Goal: Task Accomplishment & Management: Use online tool/utility

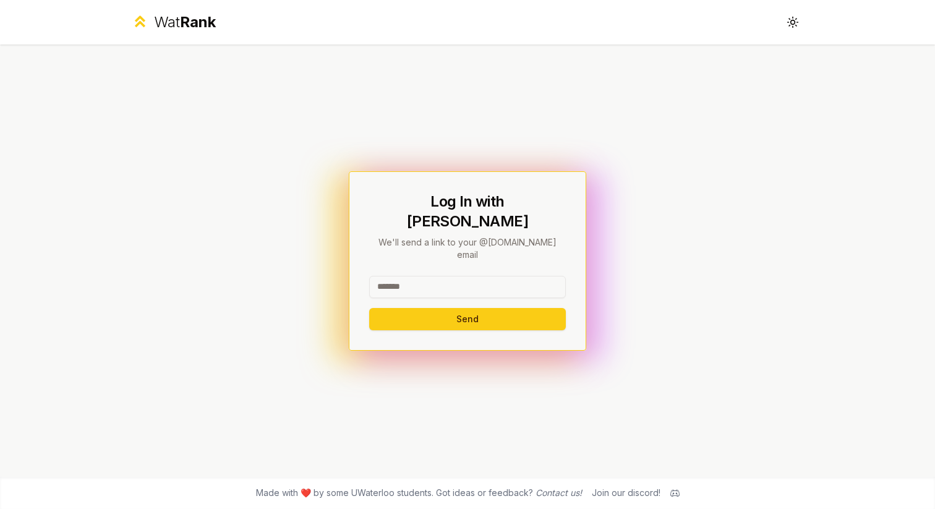
click at [441, 276] on input at bounding box center [467, 287] width 197 height 22
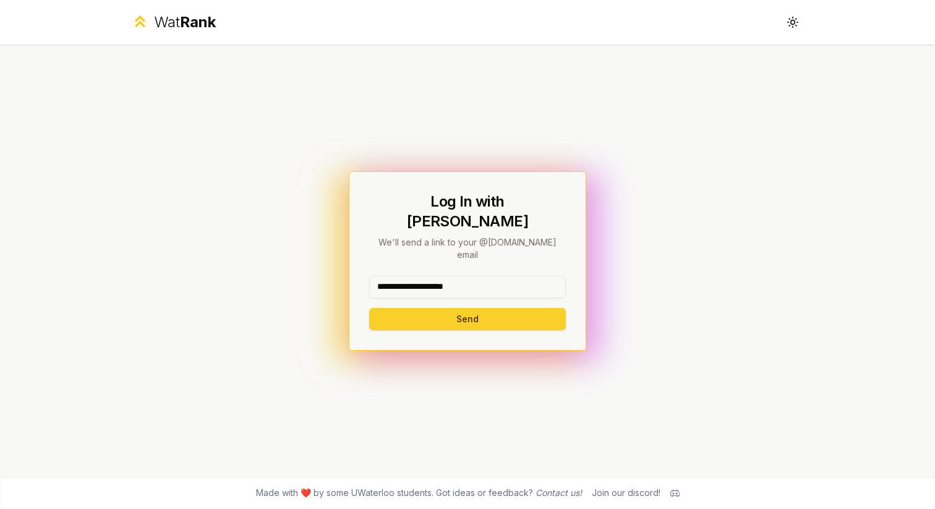
click at [480, 308] on button "Send" at bounding box center [467, 319] width 197 height 22
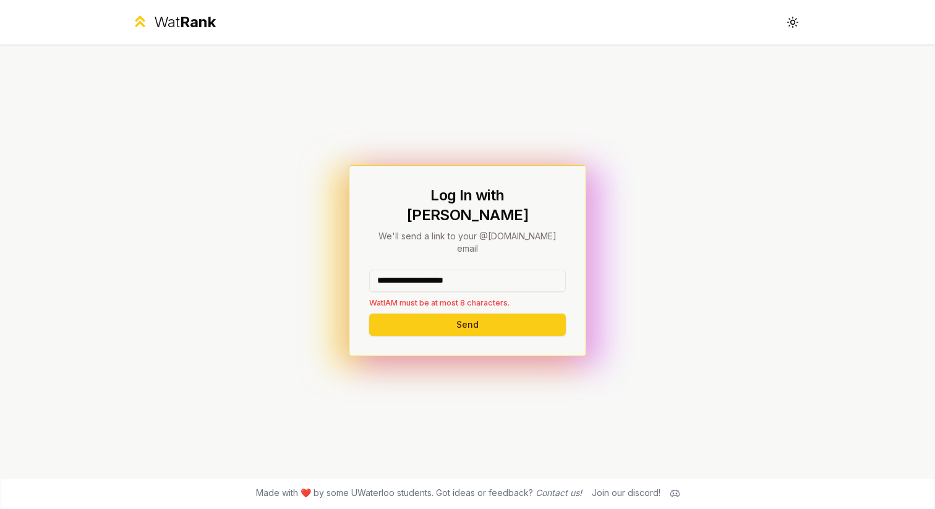
drag, startPoint x: 502, startPoint y: 266, endPoint x: 414, endPoint y: 266, distance: 88.4
click at [414, 270] on input "**********" at bounding box center [467, 281] width 197 height 22
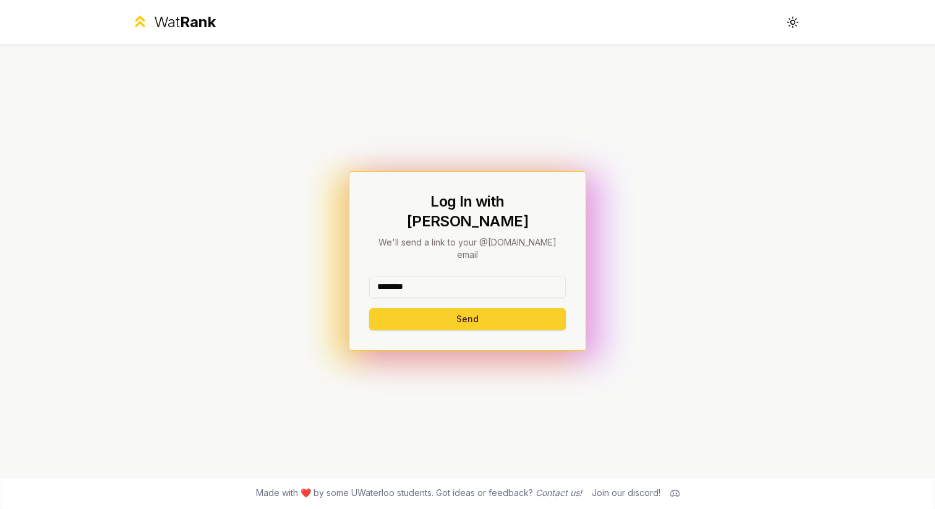
type input "********"
click at [401, 308] on button "Send" at bounding box center [467, 319] width 197 height 22
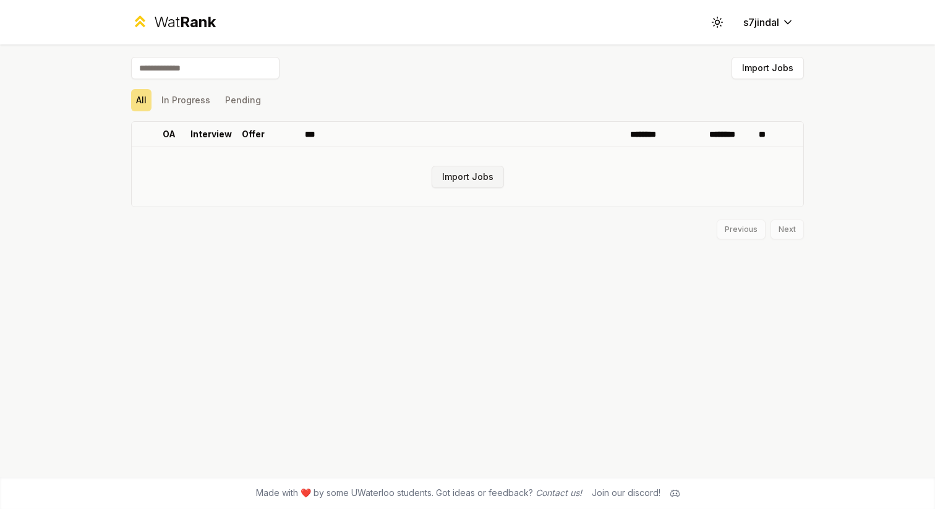
click at [486, 174] on button "Import Jobs" at bounding box center [467, 177] width 72 height 22
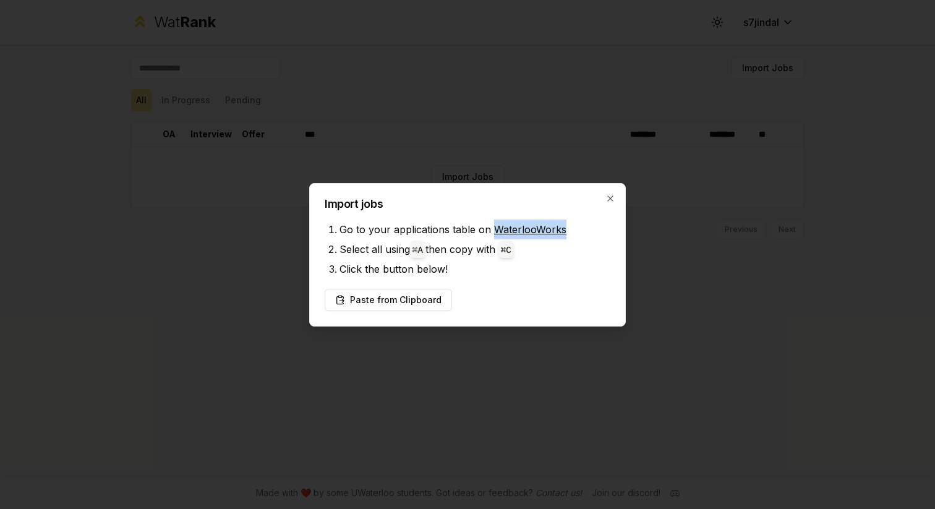
click at [522, 225] on link "WaterlooWorks" at bounding box center [530, 229] width 72 height 12
click at [386, 307] on button "Paste from Clipboard" at bounding box center [388, 300] width 127 height 22
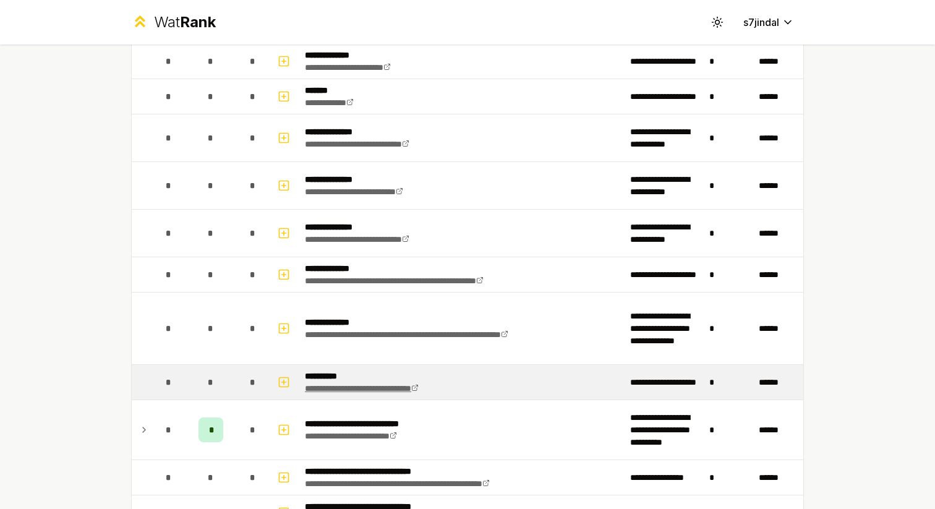
scroll to position [139, 0]
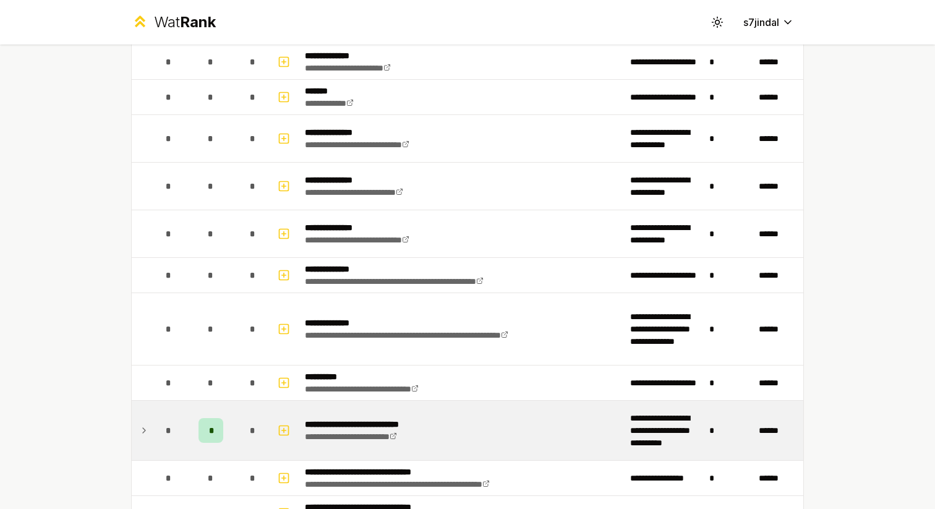
click at [214, 431] on div "*" at bounding box center [210, 430] width 25 height 25
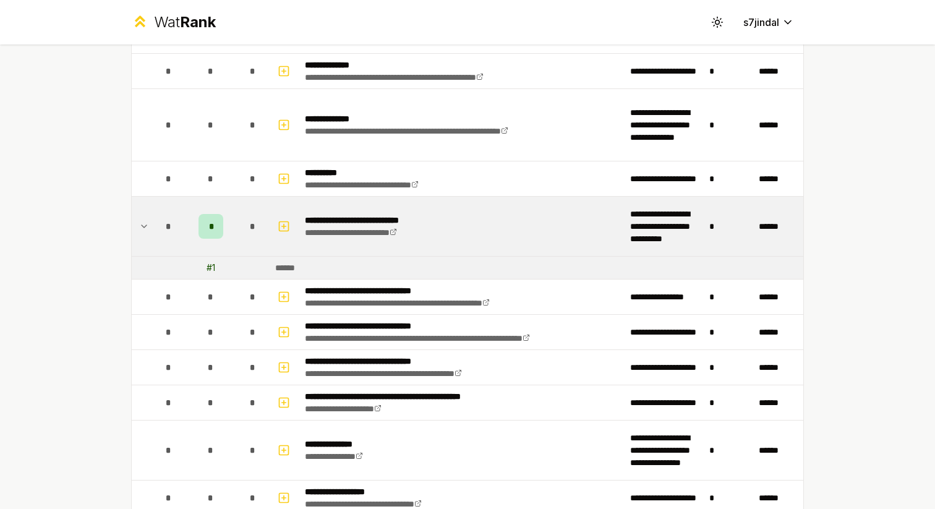
scroll to position [349, 0]
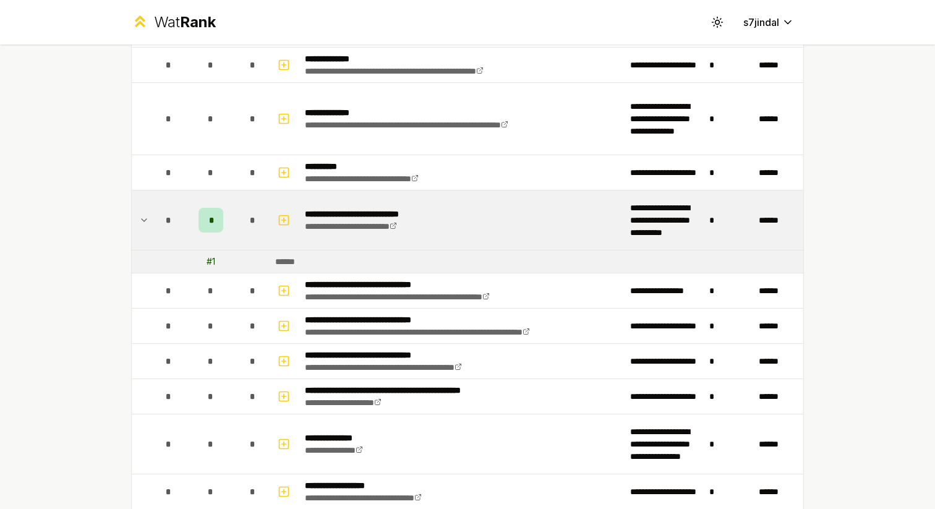
click at [207, 221] on div "*" at bounding box center [210, 220] width 25 height 25
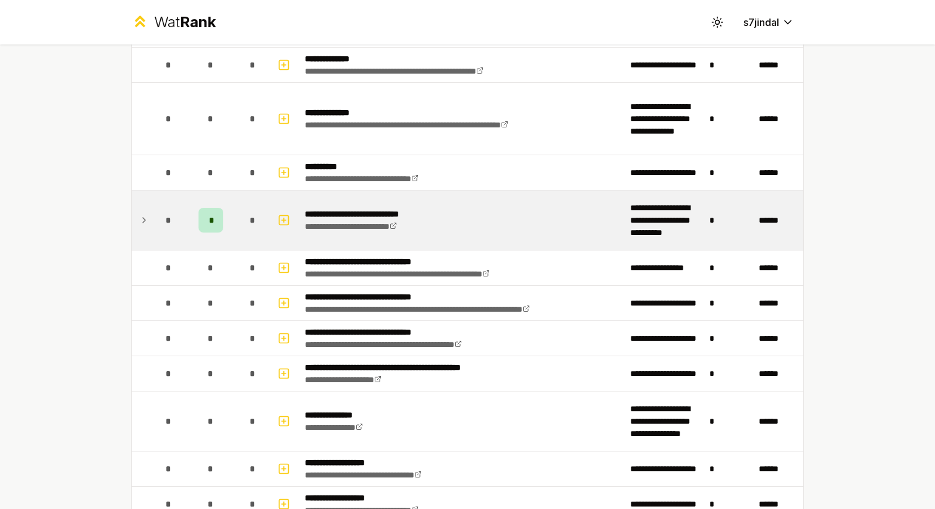
click at [209, 221] on span "*" at bounding box center [211, 220] width 4 height 12
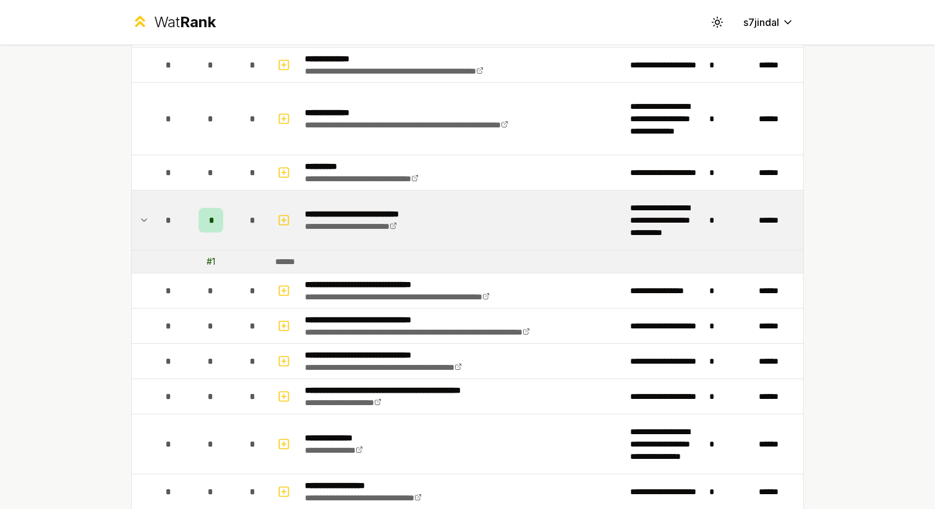
click at [210, 218] on span "*" at bounding box center [211, 220] width 4 height 12
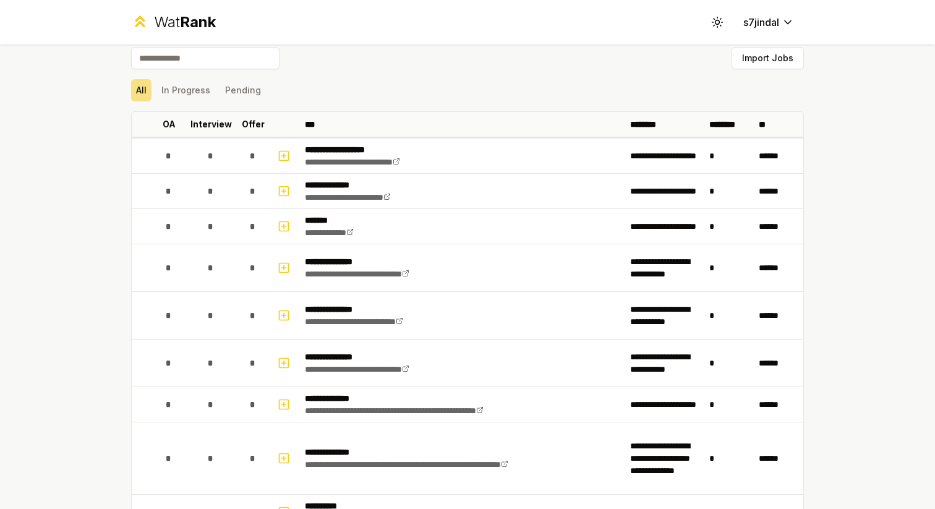
scroll to position [0, 0]
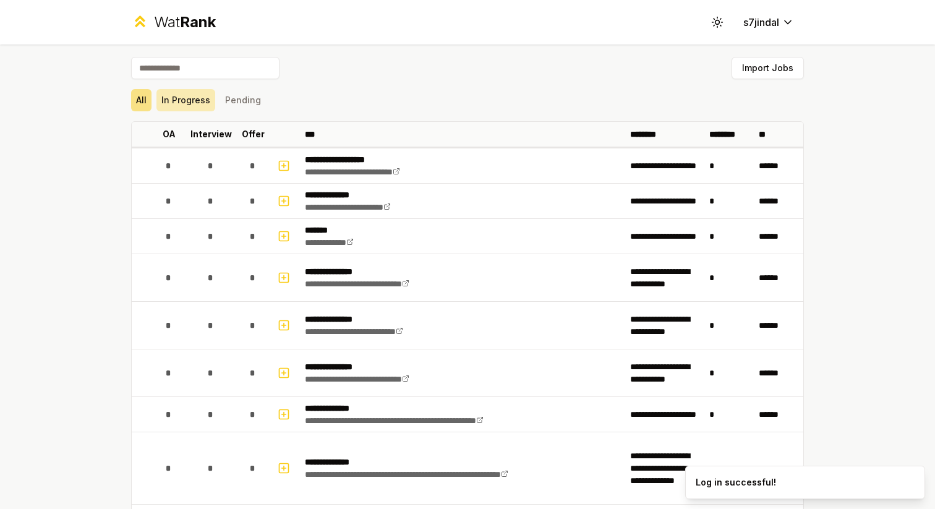
click at [176, 102] on button "In Progress" at bounding box center [185, 100] width 59 height 22
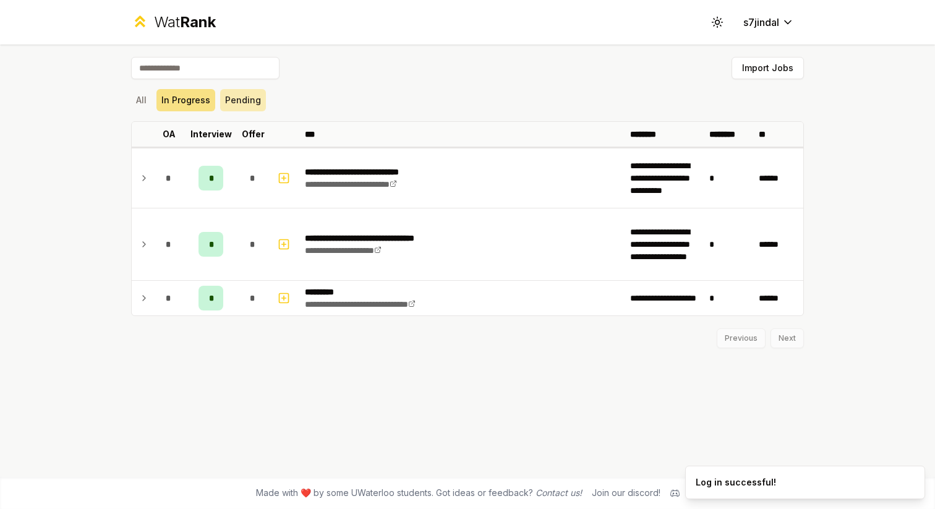
click at [240, 98] on button "Pending" at bounding box center [243, 100] width 46 height 22
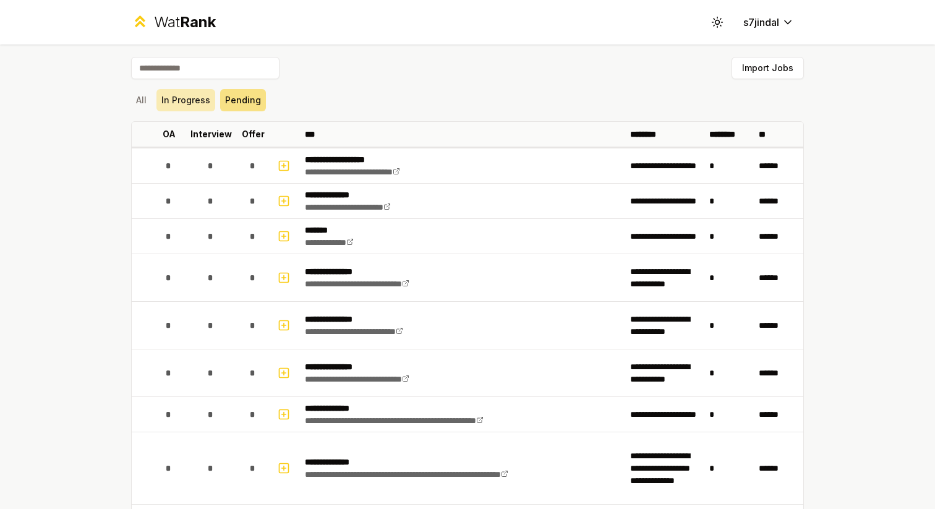
click at [200, 100] on button "In Progress" at bounding box center [185, 100] width 59 height 22
